Goal: Task Accomplishment & Management: Manage account settings

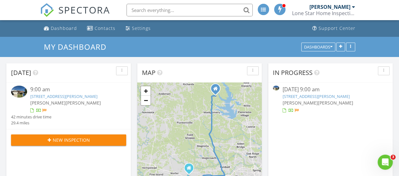
click at [330, 7] on div "[PERSON_NAME]" at bounding box center [329, 7] width 41 height 6
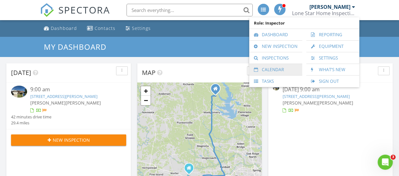
click at [276, 67] on link "Calendar" at bounding box center [275, 69] width 47 height 11
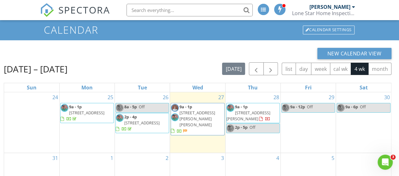
scroll to position [32, 0]
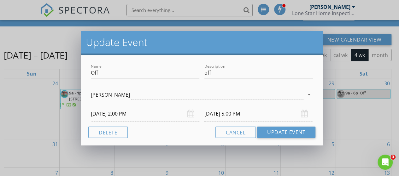
click at [188, 113] on div "[DATE] 2:00 PM" at bounding box center [145, 113] width 108 height 15
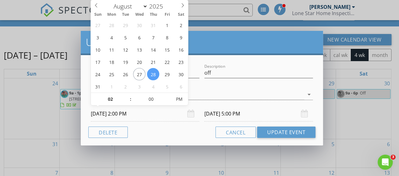
click at [153, 116] on input "[DATE] 2:00 PM" at bounding box center [145, 113] width 108 height 15
select select "8"
click at [184, 6] on icon at bounding box center [182, 5] width 4 height 4
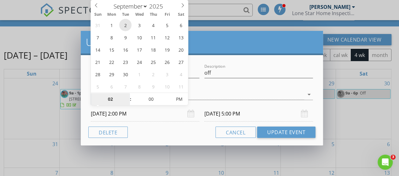
type input "[DATE] 2:00 PM"
type input "[DATE] 5:00 PM"
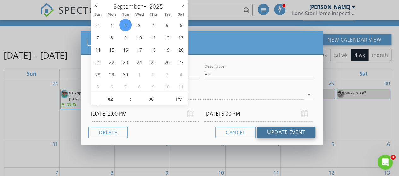
click at [282, 133] on button "Update Event" at bounding box center [286, 132] width 58 height 11
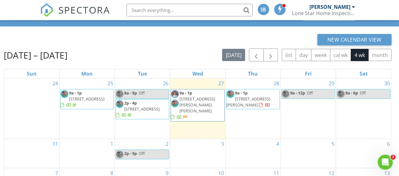
click at [352, 5] on div at bounding box center [353, 6] width 3 height 5
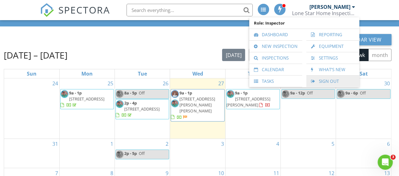
click at [331, 80] on link "Sign Out" at bounding box center [332, 81] width 47 height 11
